Goal: Information Seeking & Learning: Learn about a topic

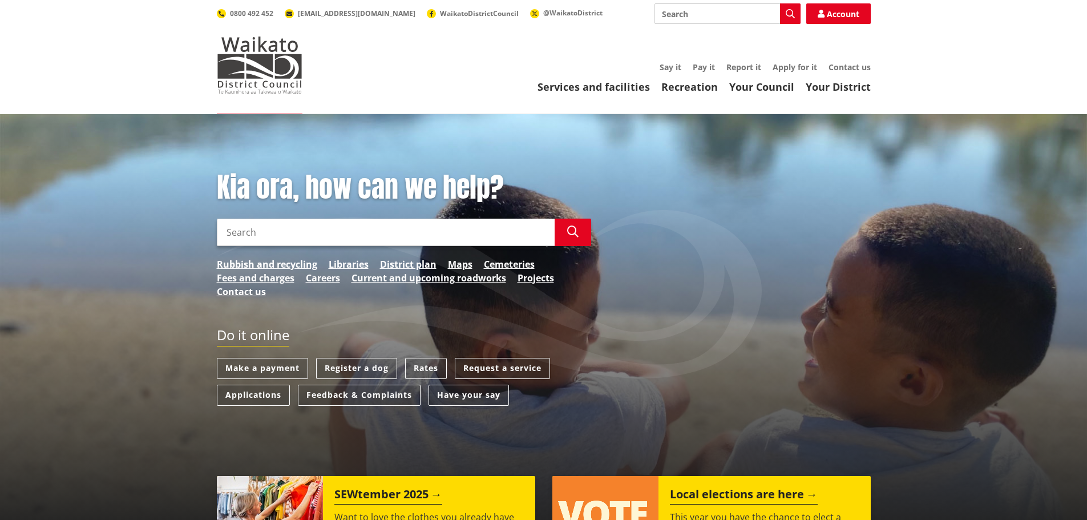
click at [446, 244] on input "Search" at bounding box center [386, 231] width 338 height 27
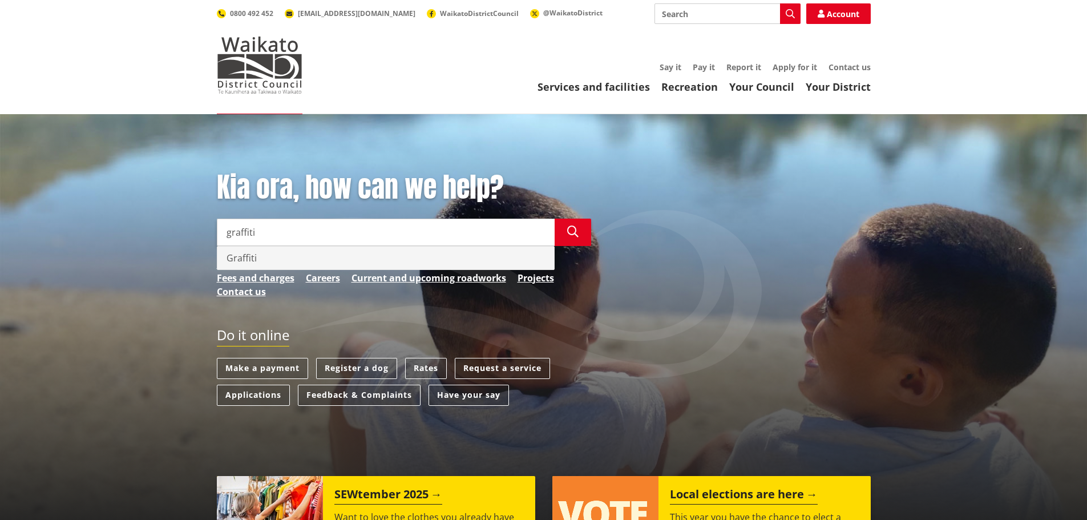
click at [456, 253] on div "Graffiti" at bounding box center [385, 257] width 337 height 23
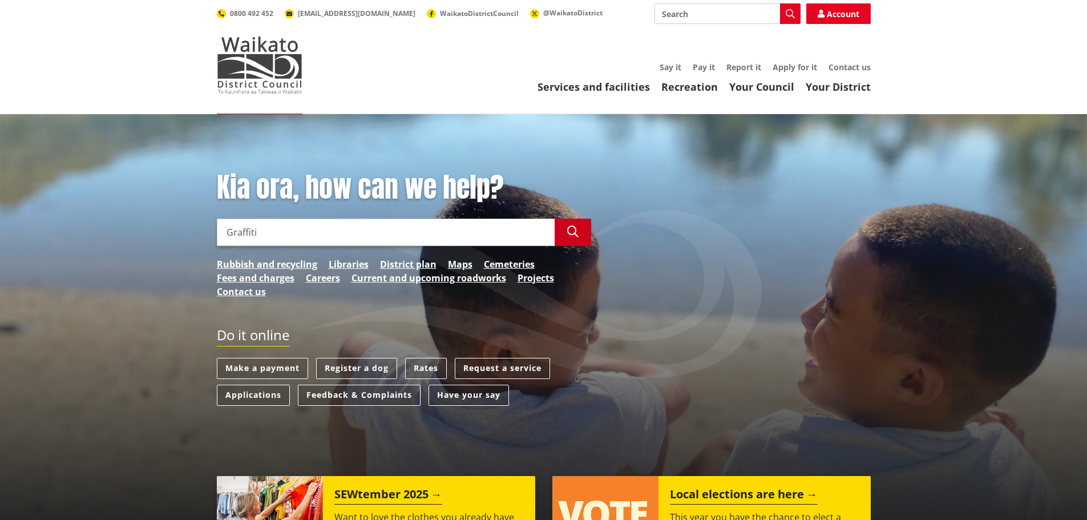
type input "Graffiti"
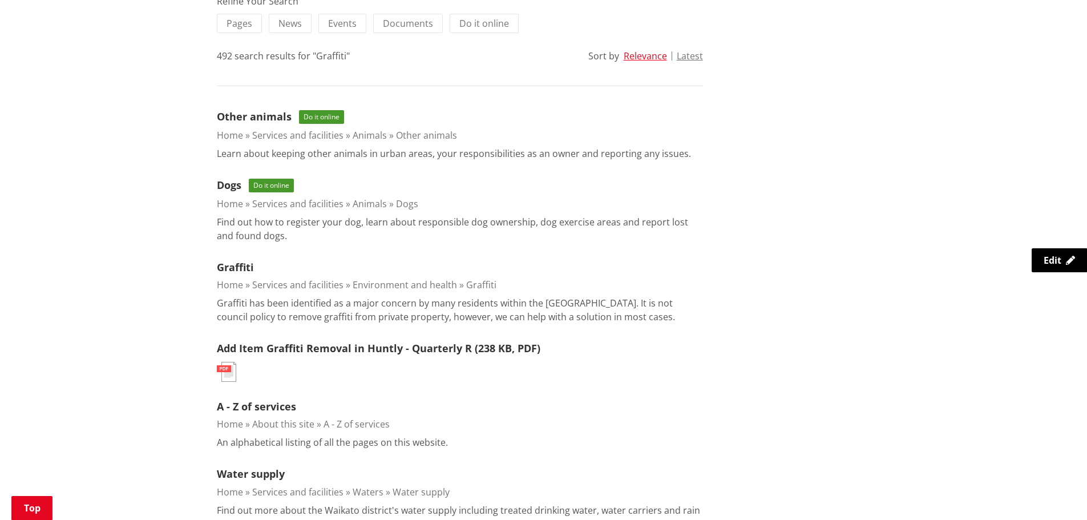
scroll to position [285, 0]
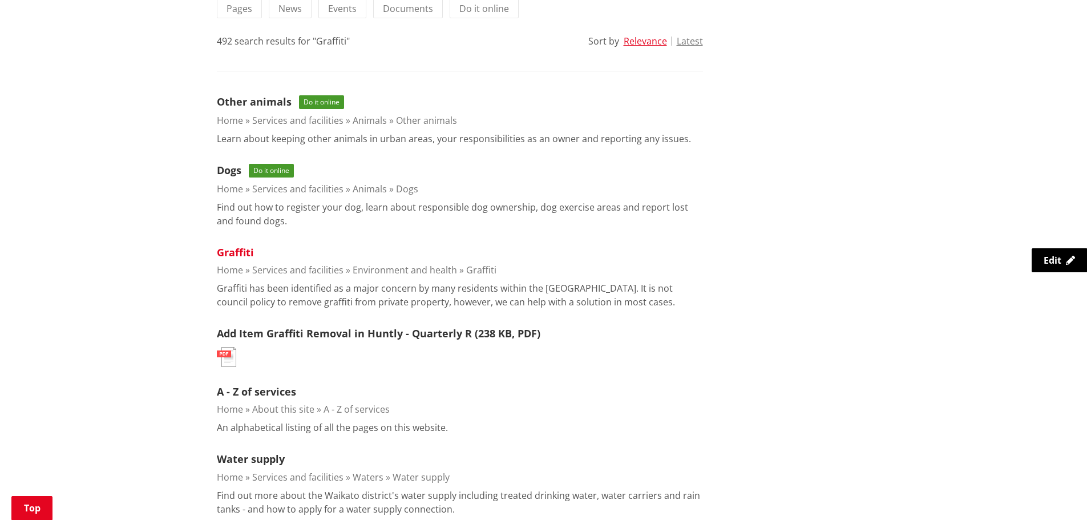
click at [249, 250] on link "Graffiti" at bounding box center [235, 252] width 37 height 14
